Goal: Navigation & Orientation: Find specific page/section

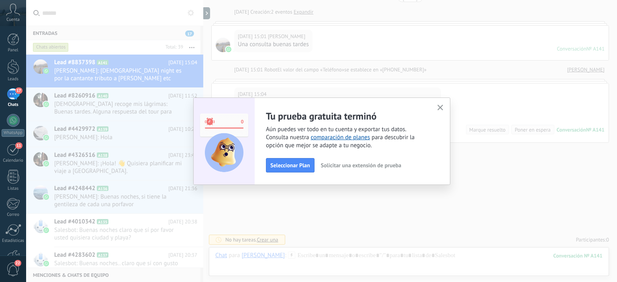
click at [438, 108] on icon "button" at bounding box center [440, 108] width 6 height 6
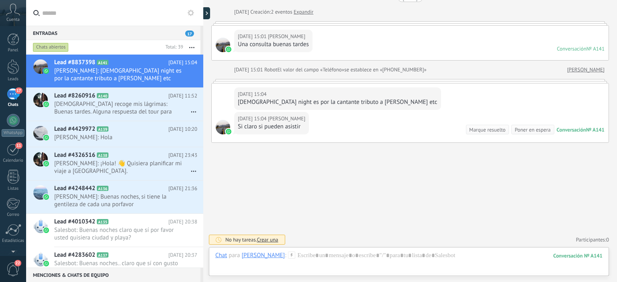
click at [10, 91] on div "17" at bounding box center [13, 94] width 13 height 12
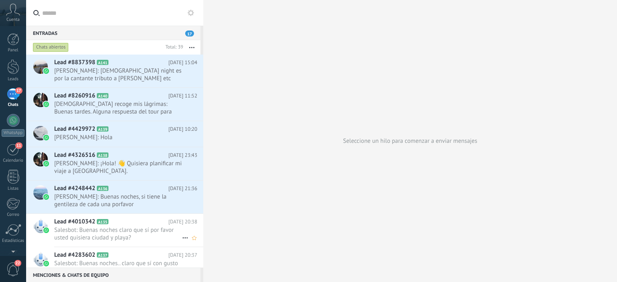
click at [84, 237] on span "Salesbot: Buenas noches claro que sí por favor usted quisiera ciudad y playa?" at bounding box center [118, 233] width 128 height 15
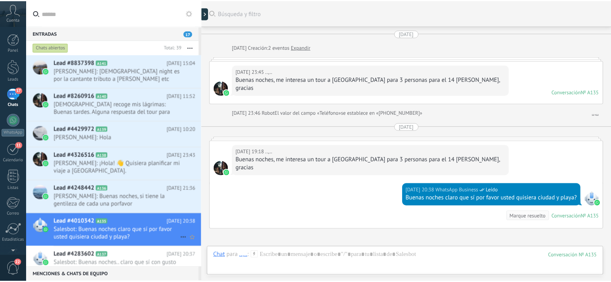
scroll to position [71, 0]
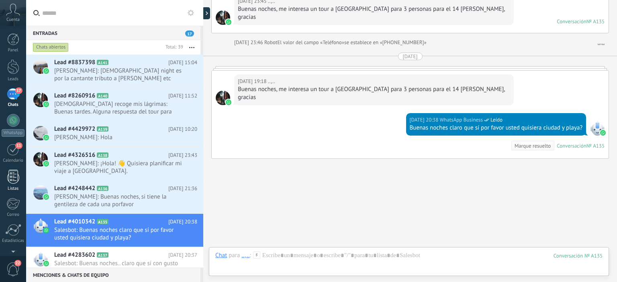
click at [12, 179] on div at bounding box center [13, 177] width 12 height 14
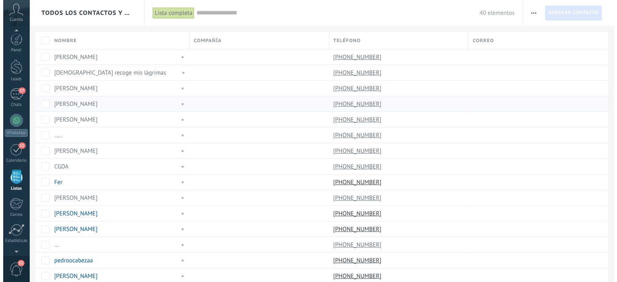
scroll to position [49, 0]
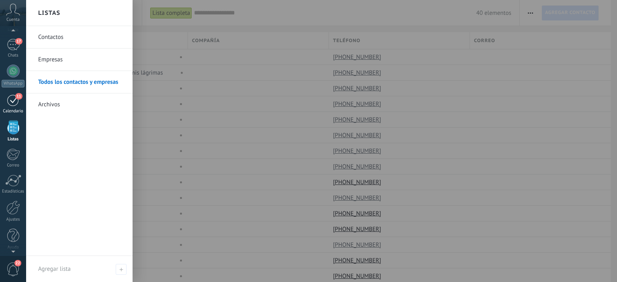
click at [8, 102] on div "11" at bounding box center [13, 100] width 13 height 12
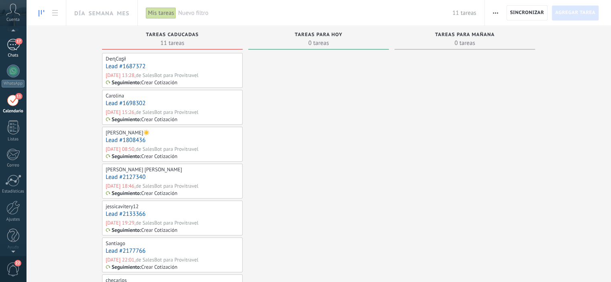
click at [9, 41] on div "17" at bounding box center [13, 45] width 13 height 12
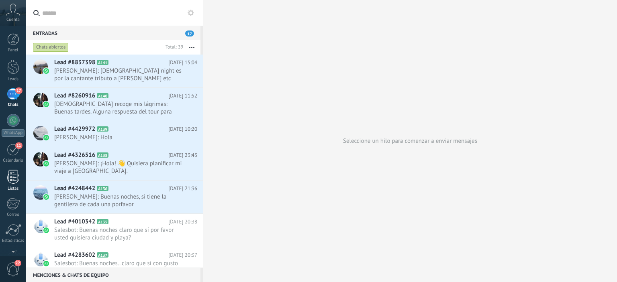
click at [14, 176] on div at bounding box center [13, 177] width 12 height 14
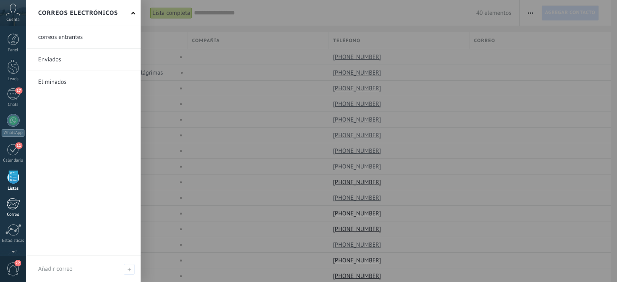
click at [10, 208] on div at bounding box center [12, 204] width 13 height 12
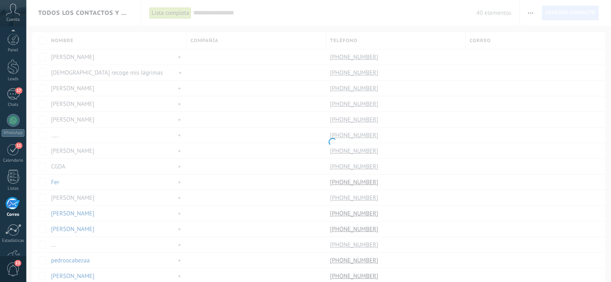
scroll to position [51, 0]
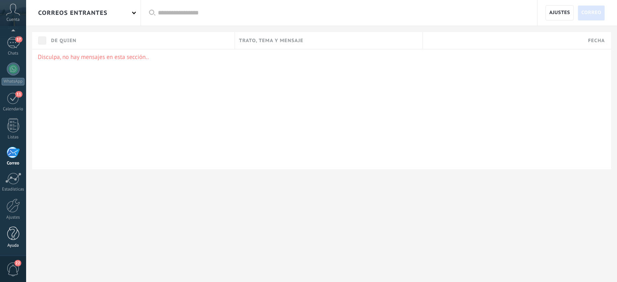
click at [13, 239] on div at bounding box center [13, 234] width 12 height 14
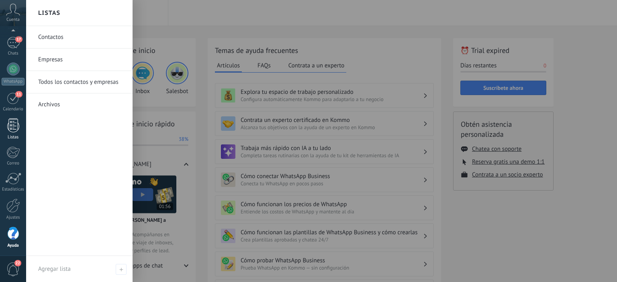
click at [9, 131] on div at bounding box center [13, 125] width 12 height 14
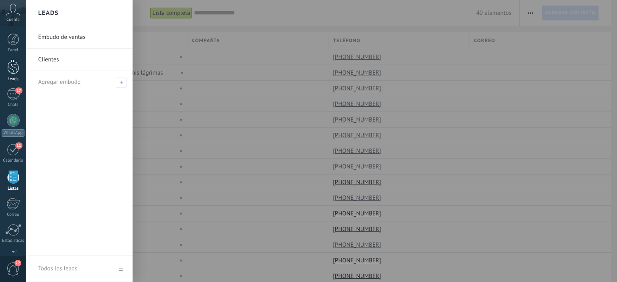
click at [15, 69] on div at bounding box center [13, 66] width 12 height 15
